Goal: Communication & Community: Answer question/provide support

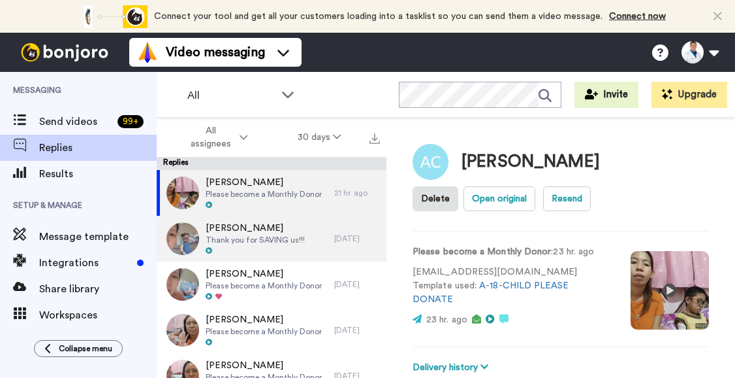
scroll to position [240, 0]
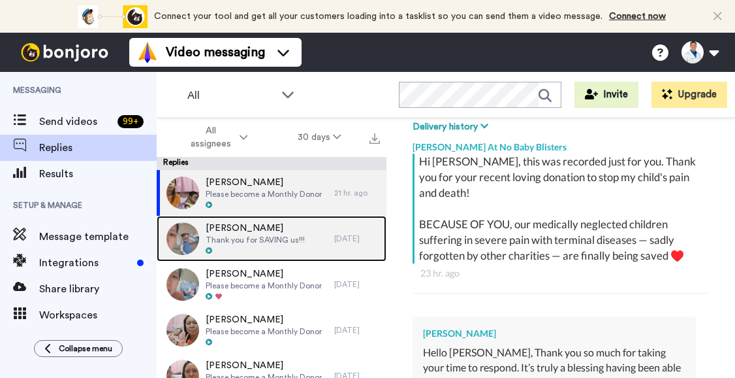
click at [236, 237] on span "Thank you for SAVING us!!!" at bounding box center [255, 239] width 99 height 10
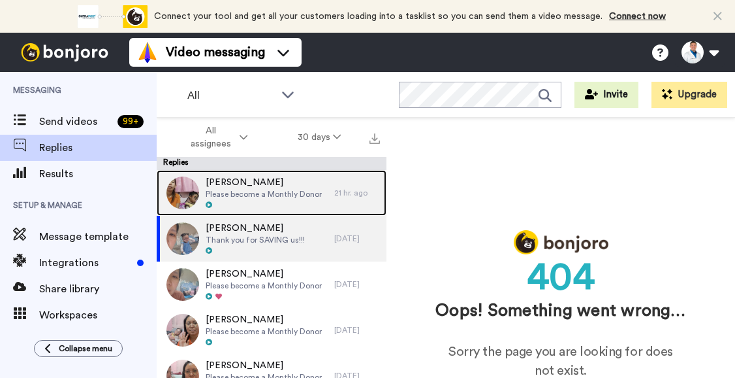
click at [253, 202] on div at bounding box center [264, 205] width 116 height 9
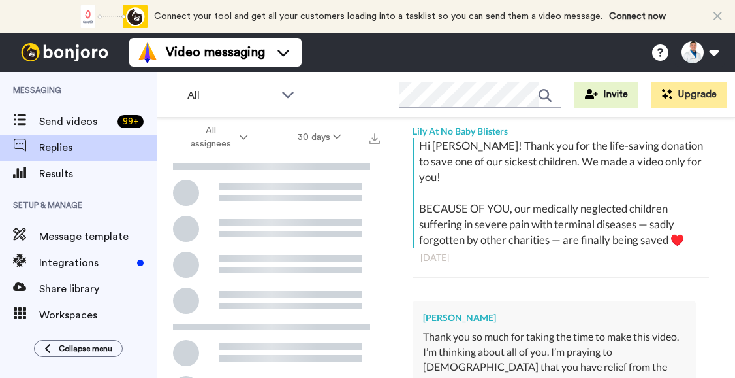
scroll to position [255, 0]
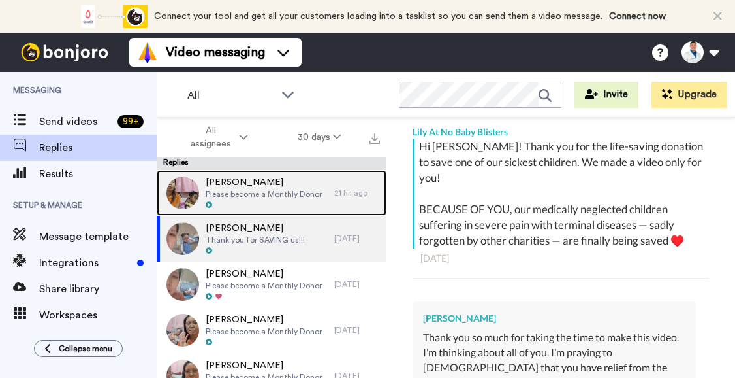
click at [313, 199] on span "Please become a Monthly Donor" at bounding box center [264, 194] width 116 height 10
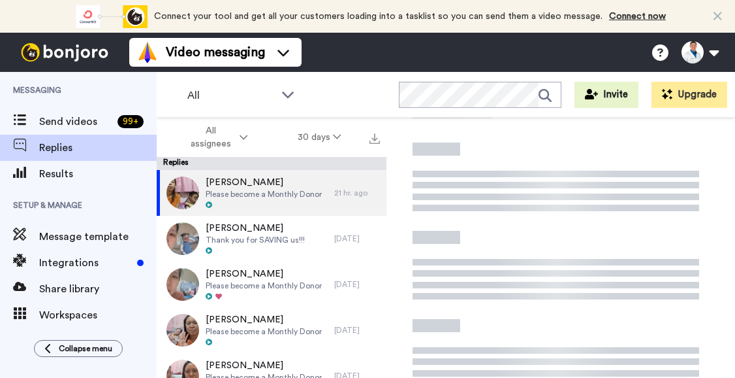
scroll to position [256, 0]
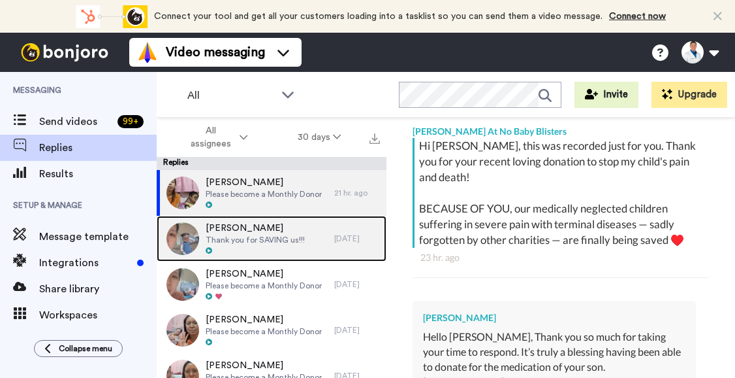
click at [297, 229] on span "[PERSON_NAME]" at bounding box center [255, 227] width 99 height 13
type textarea "x"
